Goal: Check status: Check status

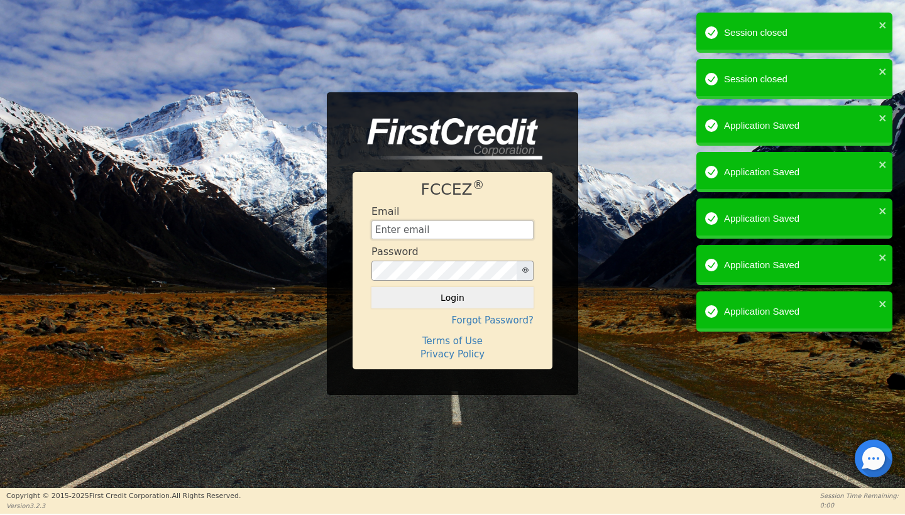
type input "[EMAIL_ADDRESS][DOMAIN_NAME]"
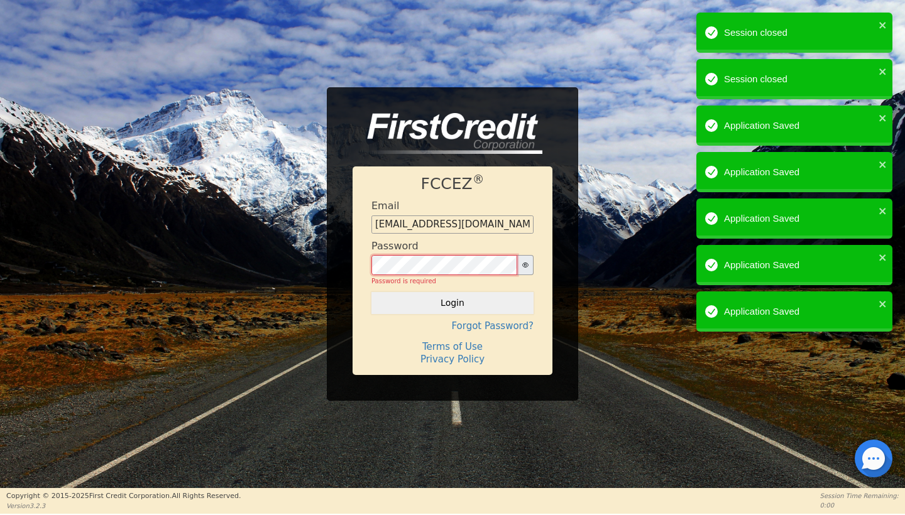
click at [453, 298] on button "Login" at bounding box center [453, 302] width 162 height 21
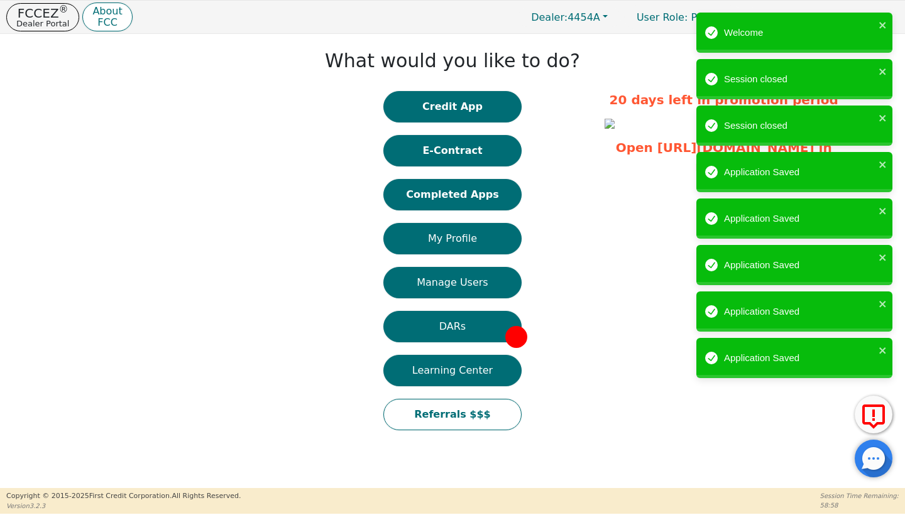
click at [457, 201] on button "Completed Apps" at bounding box center [452, 194] width 138 height 31
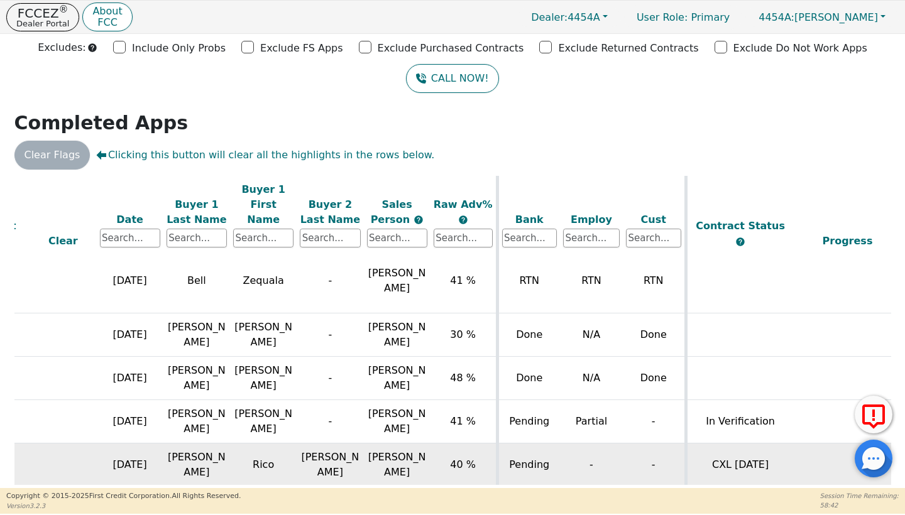
scroll to position [172, 50]
drag, startPoint x: 471, startPoint y: 444, endPoint x: 451, endPoint y: 444, distance: 20.7
click at [451, 444] on td "40 %" at bounding box center [465, 465] width 67 height 43
click at [460, 459] on span "40 %" at bounding box center [464, 465] width 26 height 12
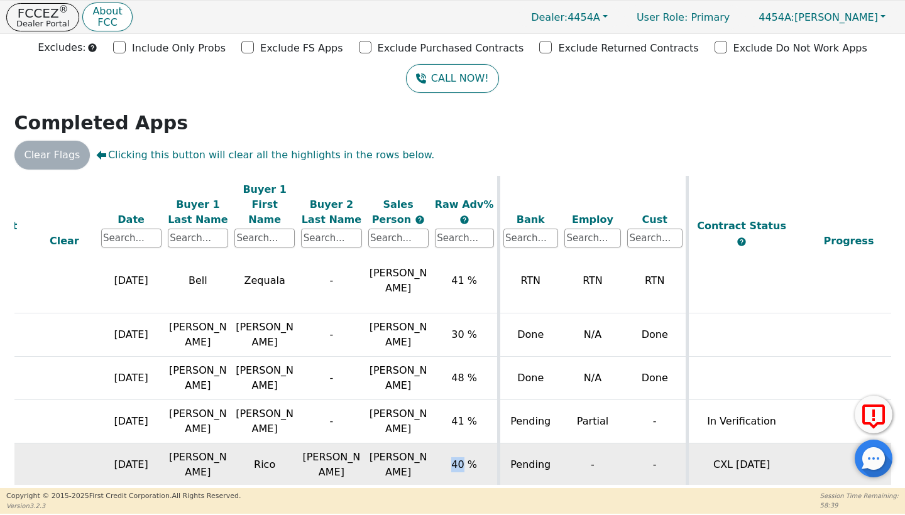
click at [460, 459] on span "40 %" at bounding box center [464, 465] width 26 height 12
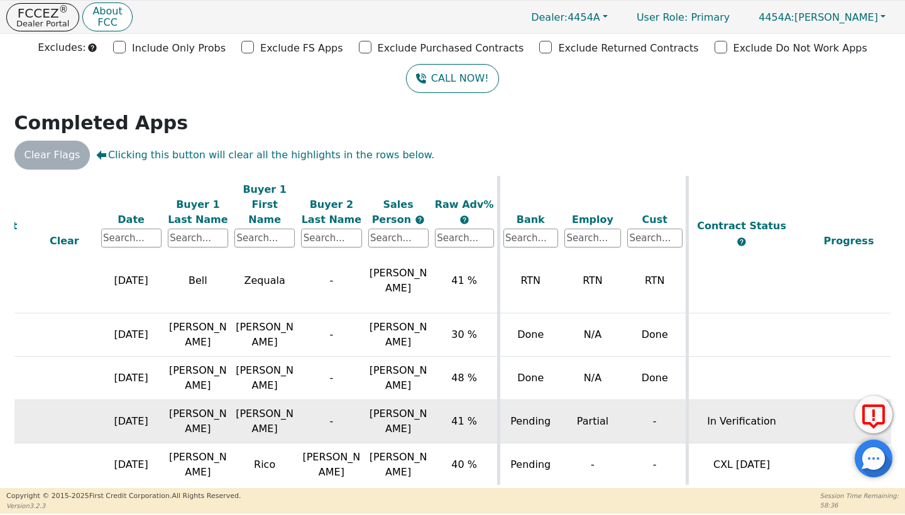
click at [594, 400] on td "Partial" at bounding box center [592, 421] width 63 height 43
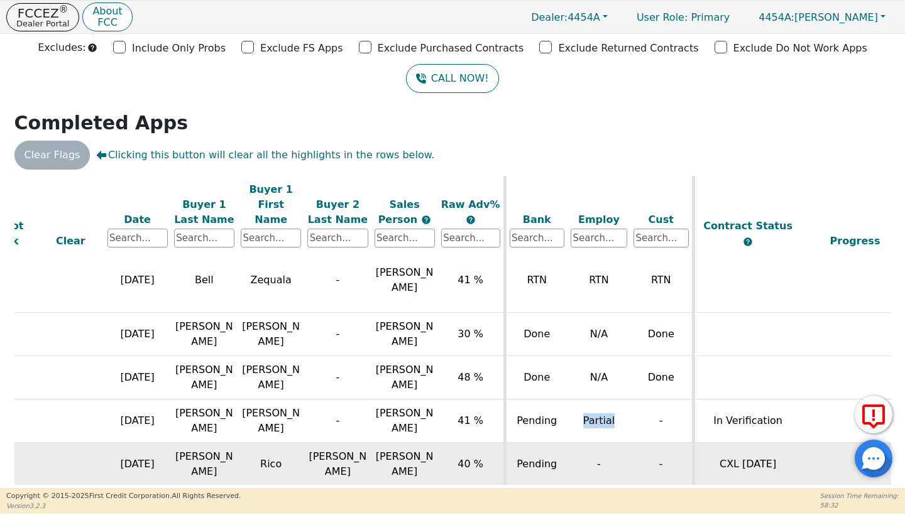
scroll to position [172, 44]
